Goal: Task Accomplishment & Management: Use online tool/utility

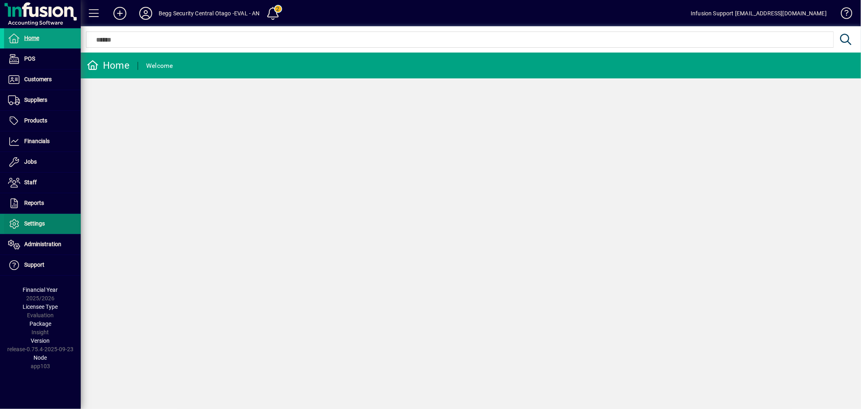
click at [39, 222] on span "Settings" at bounding box center [34, 223] width 21 height 6
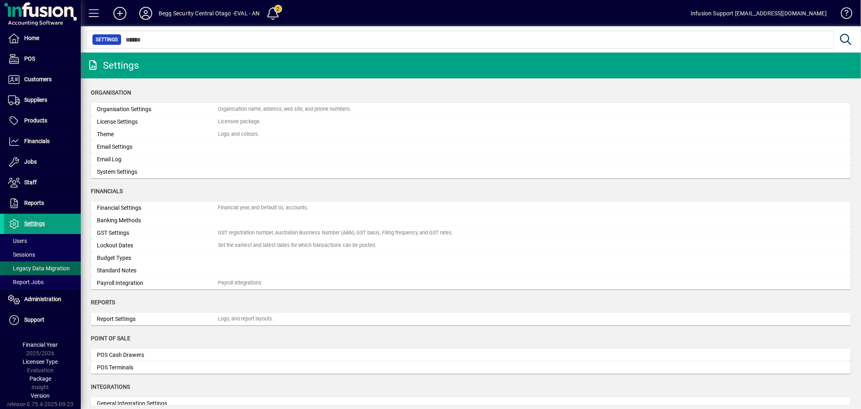
click at [34, 271] on span "Legacy Data Migration" at bounding box center [39, 268] width 62 height 6
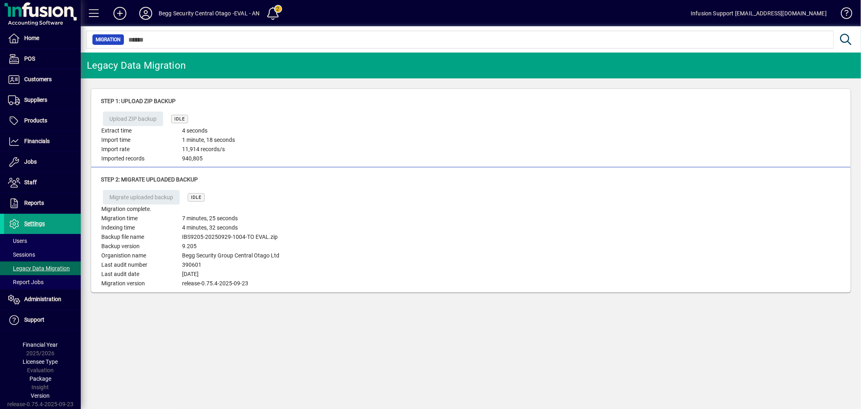
click at [354, 235] on table "Migration complete. Migration time 7 minutes, 25 seconds Indexing time 4 minute…" at bounding box center [231, 246] width 260 height 84
click at [51, 78] on span "Customers" at bounding box center [28, 80] width 48 height 10
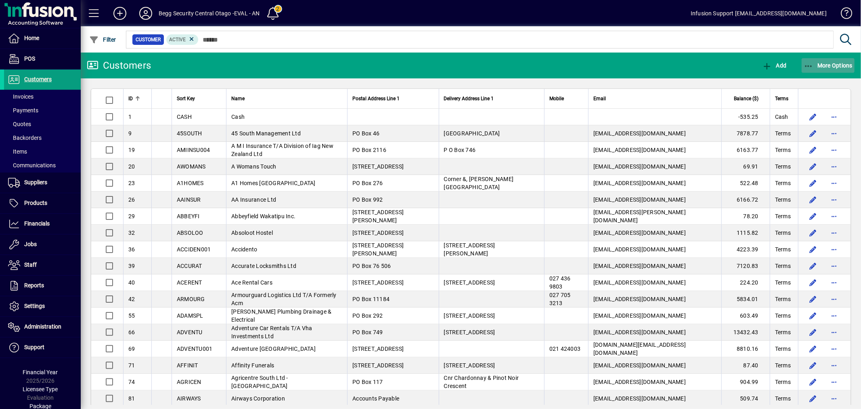
click at [826, 64] on span "More Options" at bounding box center [828, 65] width 49 height 6
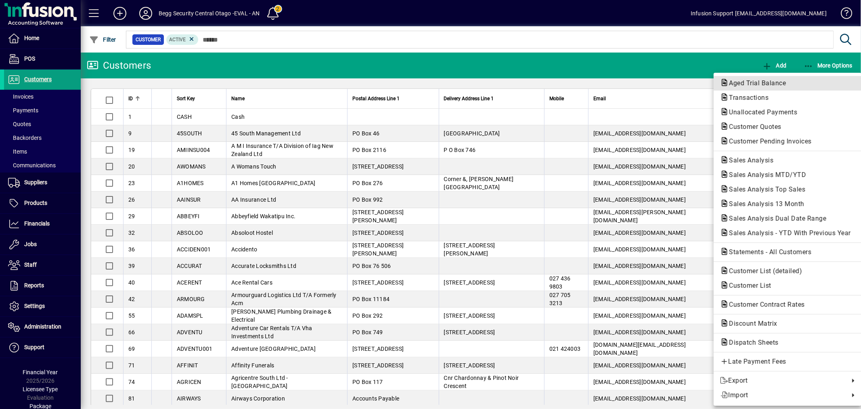
drag, startPoint x: 805, startPoint y: 86, endPoint x: 759, endPoint y: 86, distance: 45.6
click at [805, 86] on span "Aged Trial Balance" at bounding box center [787, 83] width 135 height 10
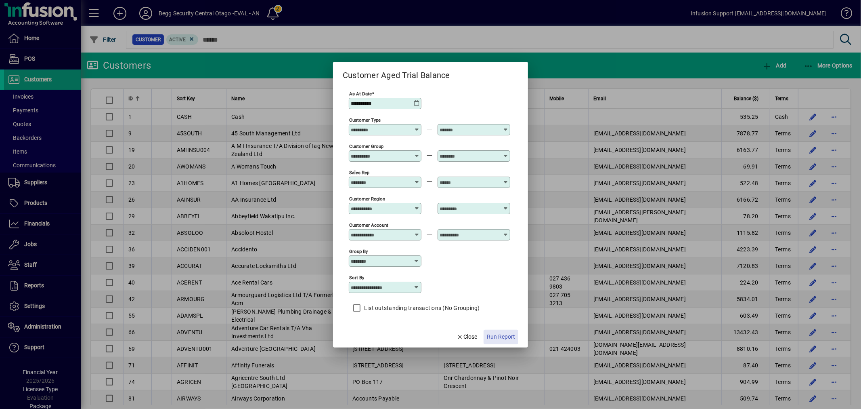
click at [506, 335] on span "Run Report" at bounding box center [501, 336] width 28 height 8
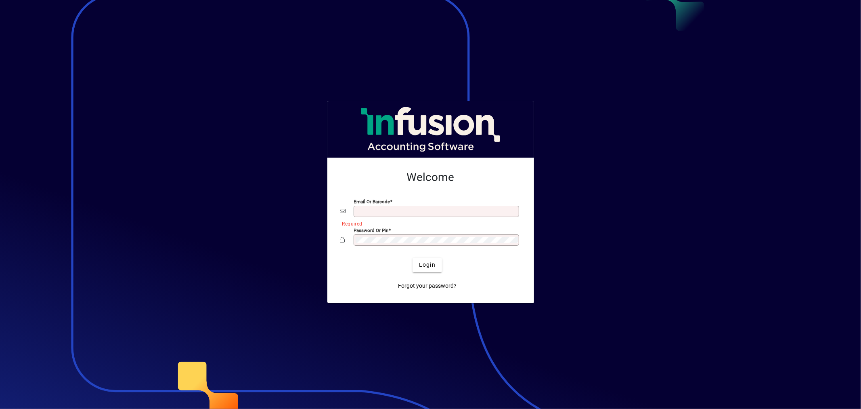
type input "**********"
drag, startPoint x: 250, startPoint y: 243, endPoint x: 279, endPoint y: 249, distance: 29.7
click at [272, 248] on div at bounding box center [430, 204] width 861 height 409
click at [436, 264] on span "submit" at bounding box center [427, 264] width 29 height 19
